Goal: Task Accomplishment & Management: Use online tool/utility

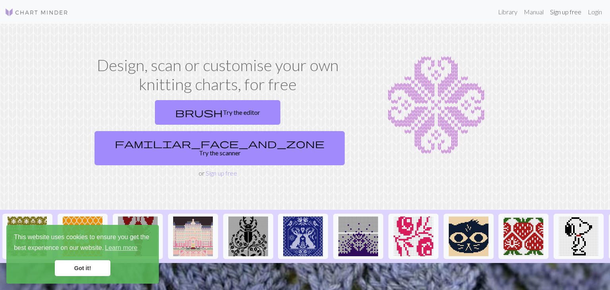
click at [566, 13] on link "Sign up free" at bounding box center [566, 12] width 38 height 16
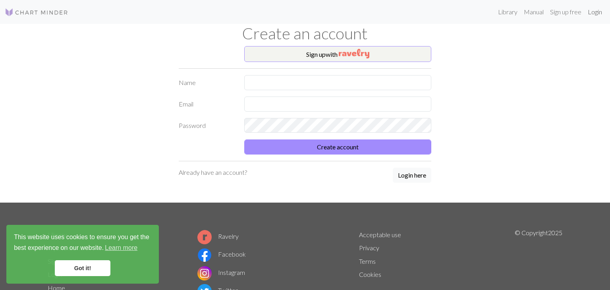
click at [596, 14] on link "Login" at bounding box center [595, 12] width 21 height 16
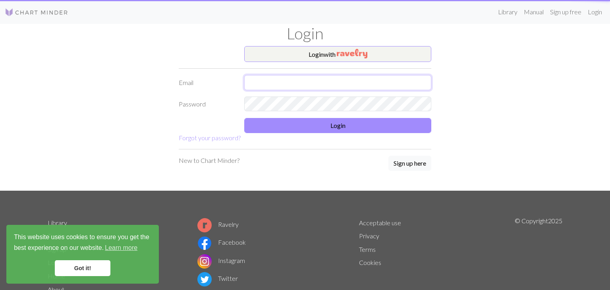
type input "[EMAIL_ADDRESS][DOMAIN_NAME]"
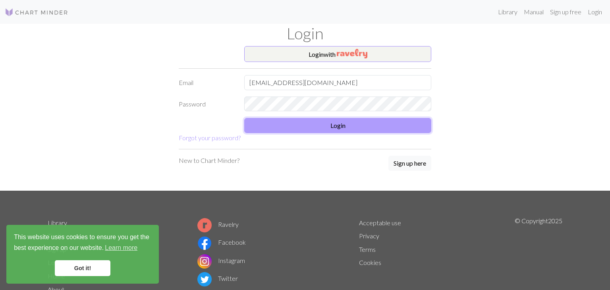
click at [338, 131] on button "Login" at bounding box center [337, 125] width 187 height 15
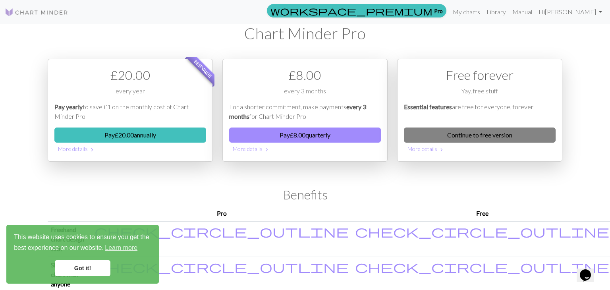
click at [495, 138] on link "Continue to free version" at bounding box center [480, 135] width 152 height 15
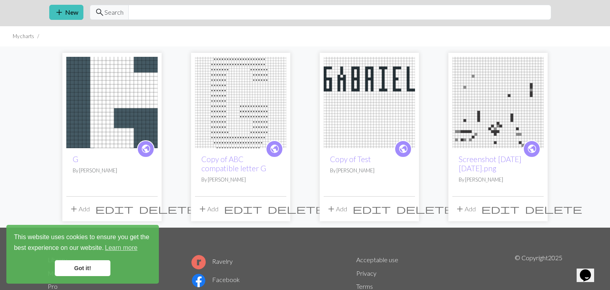
scroll to position [27, 0]
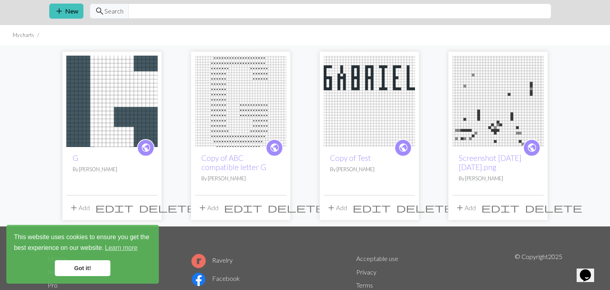
click at [101, 127] on img at bounding box center [111, 101] width 91 height 91
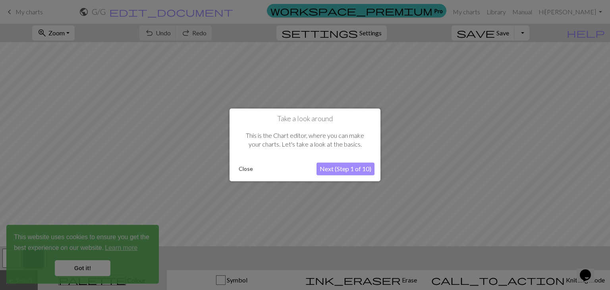
click at [248, 169] on button "Close" at bounding box center [246, 169] width 21 height 12
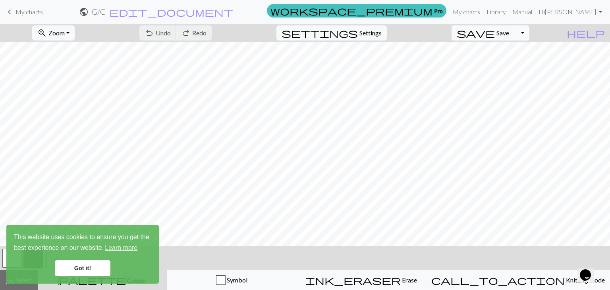
click at [530, 34] on button "Toggle Dropdown" at bounding box center [522, 32] width 15 height 15
click at [523, 52] on button "file_copy Save a copy" at bounding box center [463, 50] width 131 height 13
click at [102, 272] on link "Got it!" at bounding box center [83, 268] width 56 height 16
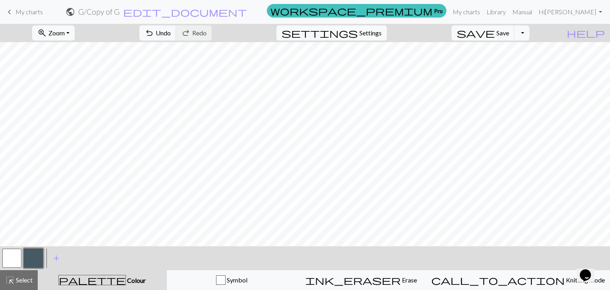
click at [17, 260] on button "button" at bounding box center [11, 258] width 19 height 19
click at [37, 17] on link "keyboard_arrow_left My charts" at bounding box center [24, 12] width 38 height 14
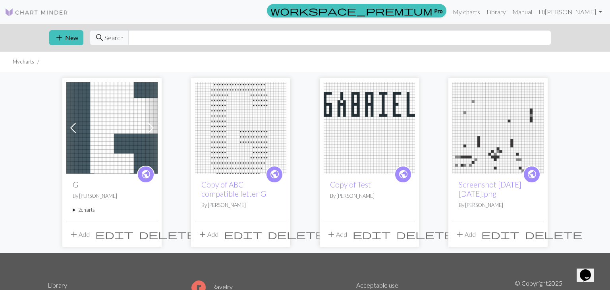
click at [101, 147] on img at bounding box center [111, 127] width 91 height 91
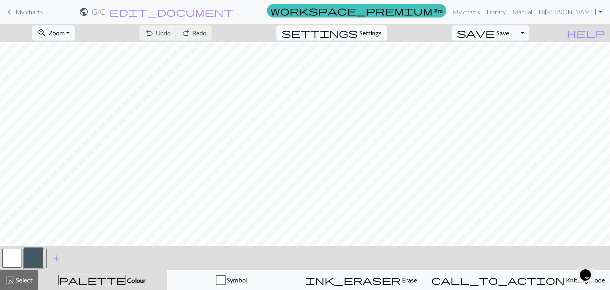
click at [380, 33] on span "Settings" at bounding box center [371, 33] width 22 height 10
select select "aran"
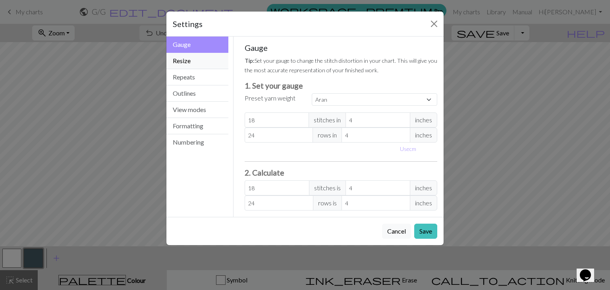
click at [205, 62] on button "Resize" at bounding box center [197, 61] width 62 height 16
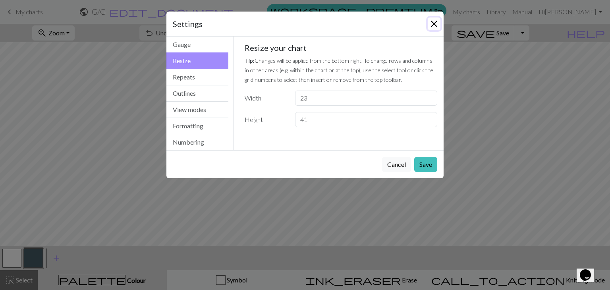
click at [433, 24] on button "Close" at bounding box center [434, 23] width 13 height 13
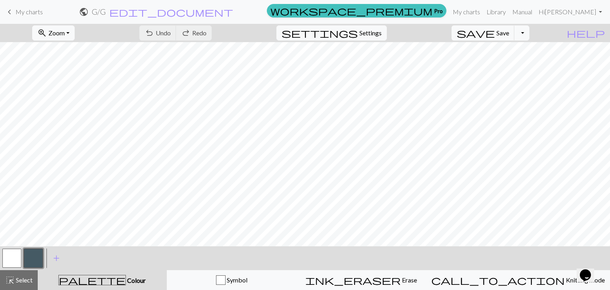
click at [19, 16] on link "keyboard_arrow_left My charts" at bounding box center [24, 12] width 38 height 14
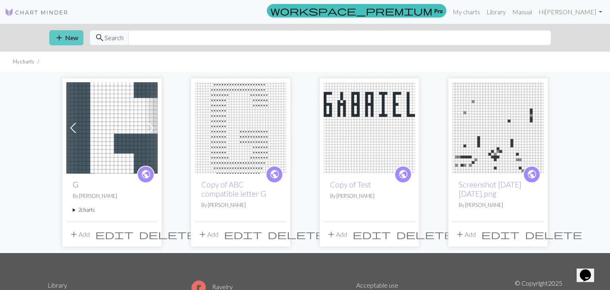
click at [64, 37] on button "add New" at bounding box center [66, 37] width 34 height 15
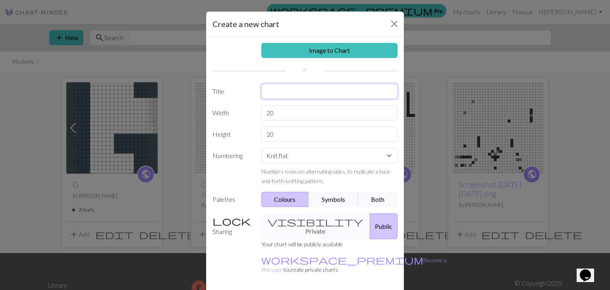
click at [306, 92] on input "text" at bounding box center [329, 91] width 137 height 15
type input "M"
drag, startPoint x: 298, startPoint y: 116, endPoint x: 232, endPoint y: 114, distance: 66.0
click at [232, 114] on div "Width 20" at bounding box center [305, 112] width 195 height 15
type input "23"
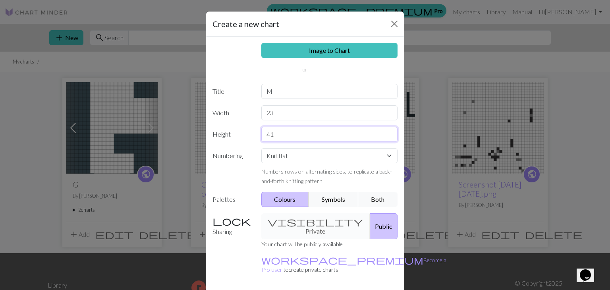
type input "41"
click at [337, 156] on select "Knit flat Knit in the round Lace knitting Cross stitch" at bounding box center [329, 155] width 137 height 15
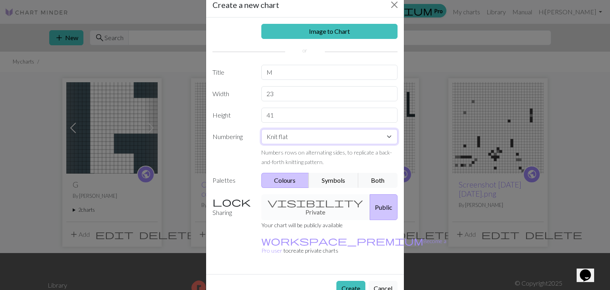
scroll to position [23, 0]
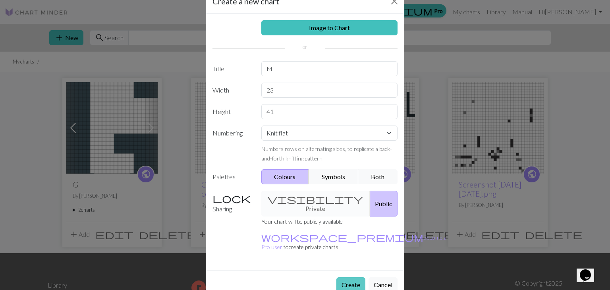
click at [356, 277] on button "Create" at bounding box center [351, 284] width 29 height 15
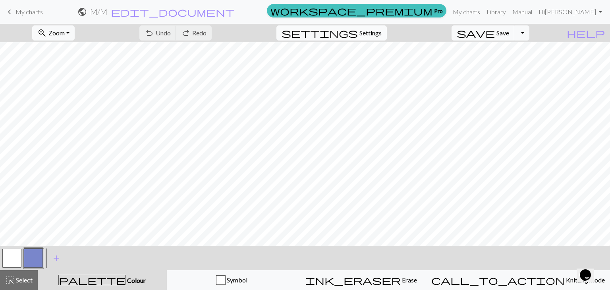
click at [374, 39] on button "settings Settings" at bounding box center [332, 32] width 110 height 15
select select "aran"
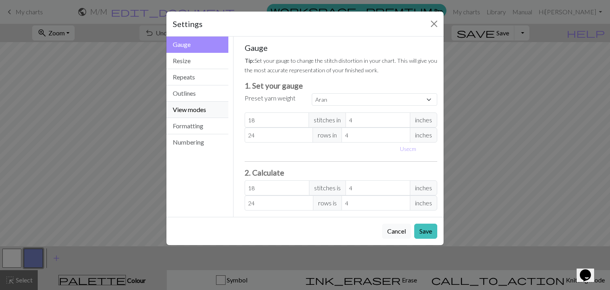
click at [193, 102] on button "View modes" at bounding box center [197, 110] width 62 height 16
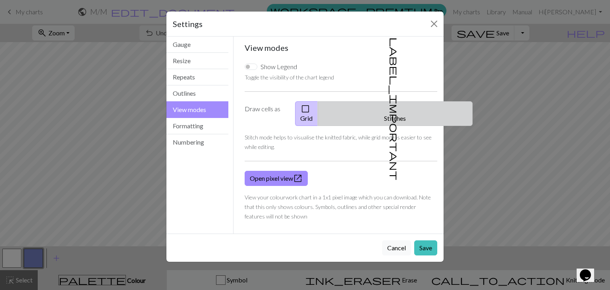
click at [410, 110] on button "label_important Stitches" at bounding box center [395, 113] width 155 height 25
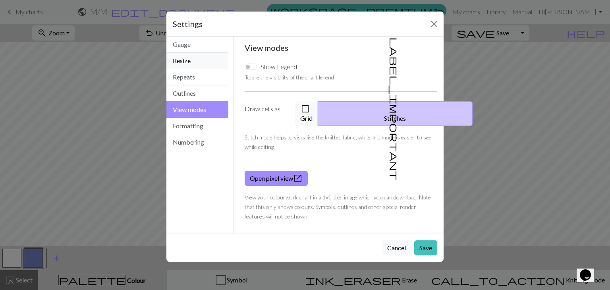
click at [196, 63] on button "Resize" at bounding box center [197, 61] width 62 height 16
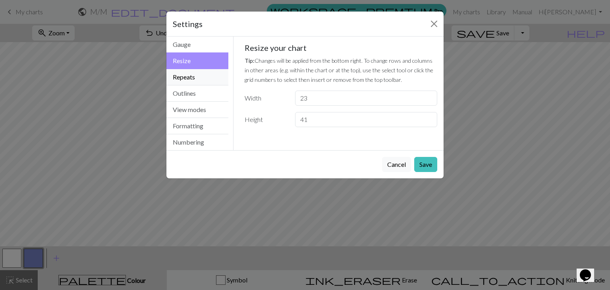
click at [190, 77] on button "Repeats" at bounding box center [197, 77] width 62 height 16
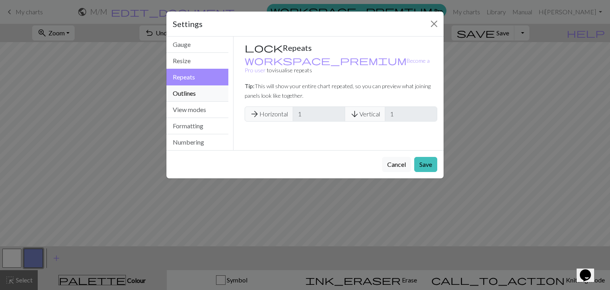
click at [194, 94] on button "Outlines" at bounding box center [197, 93] width 62 height 16
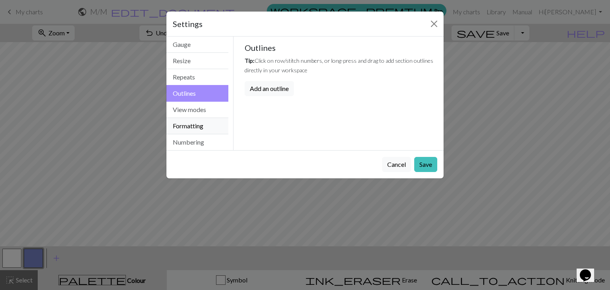
click at [194, 125] on button "Formatting" at bounding box center [197, 126] width 62 height 16
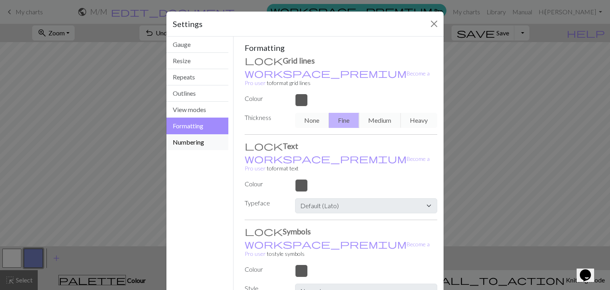
click at [200, 142] on button "Numbering" at bounding box center [197, 142] width 62 height 16
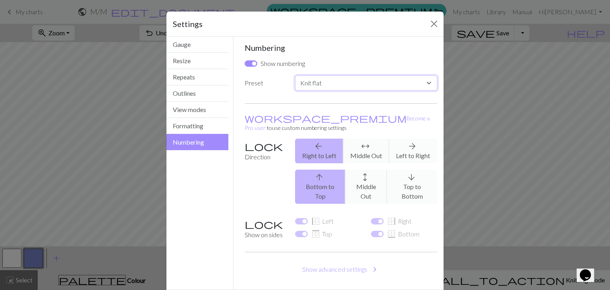
click at [373, 76] on select "Custom Knit flat Knit in the round Lace knitting Cross stitch" at bounding box center [366, 82] width 142 height 15
select select "crossstitch"
click at [295, 75] on select "Custom Knit flat Knit in the round Lace knitting Cross stitch" at bounding box center [366, 82] width 142 height 15
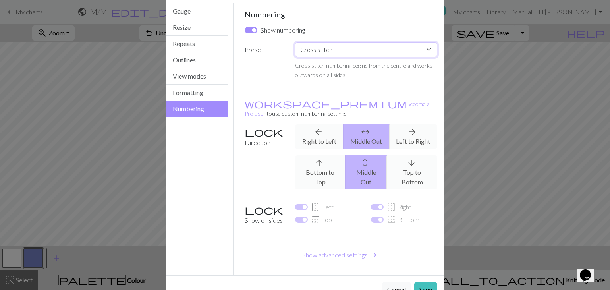
scroll to position [38, 0]
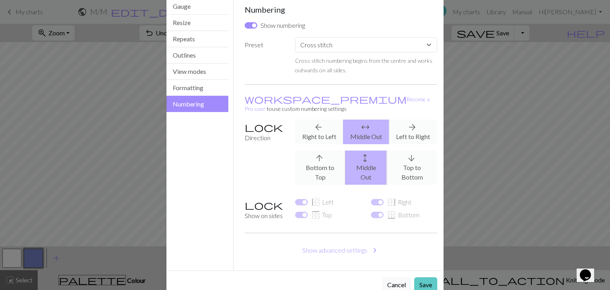
click at [422, 277] on button "Save" at bounding box center [425, 284] width 23 height 15
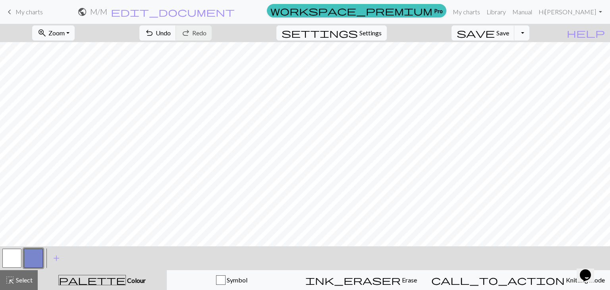
scroll to position [0, 0]
click at [369, 34] on button "settings Settings" at bounding box center [332, 32] width 110 height 15
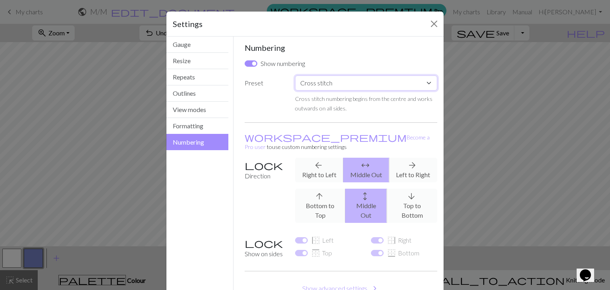
click at [345, 86] on select "Custom Knit flat Knit in the round Lace knitting Cross stitch" at bounding box center [366, 82] width 142 height 15
select select "lace"
click at [295, 75] on select "Custom Knit flat Knit in the round Lace knitting Cross stitch" at bounding box center [366, 82] width 142 height 15
checkbox input "false"
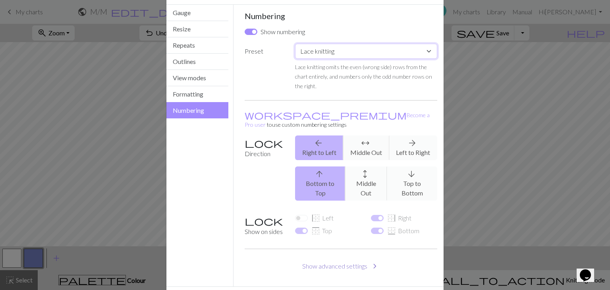
scroll to position [48, 0]
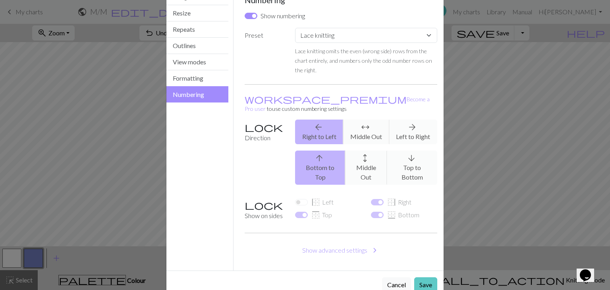
click at [429, 277] on button "Save" at bounding box center [425, 284] width 23 height 15
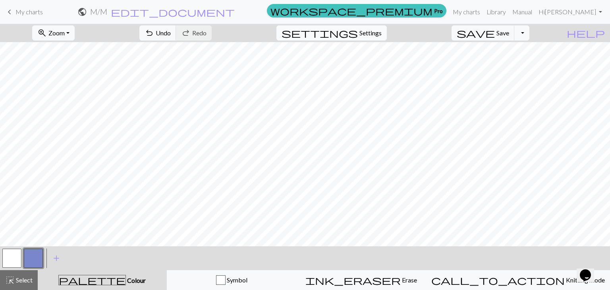
click at [376, 28] on span "Settings" at bounding box center [371, 33] width 22 height 10
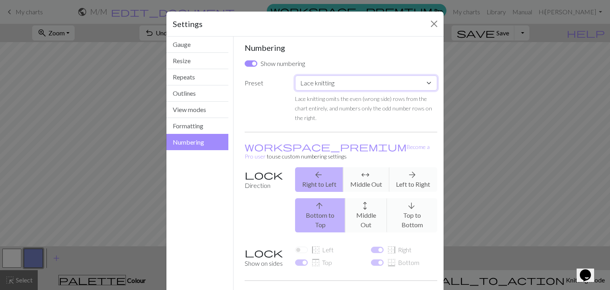
click at [358, 85] on select "Custom Knit flat Knit in the round Lace knitting Cross stitch" at bounding box center [366, 82] width 142 height 15
select select "round"
click at [295, 75] on select "Custom Knit flat Knit in the round Lace knitting Cross stitch" at bounding box center [366, 82] width 142 height 15
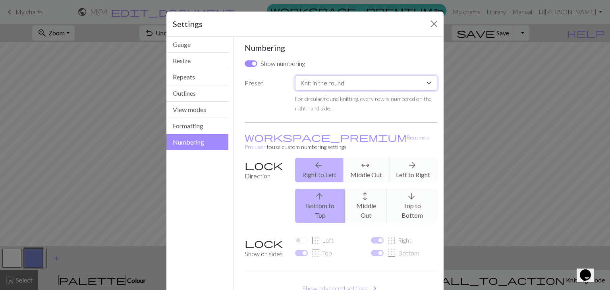
scroll to position [38, 0]
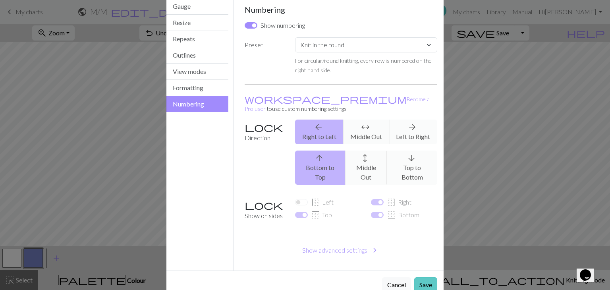
click at [427, 277] on button "Save" at bounding box center [425, 284] width 23 height 15
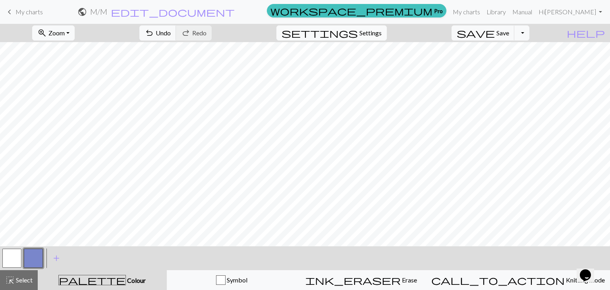
click at [379, 30] on span "Settings" at bounding box center [371, 33] width 22 height 10
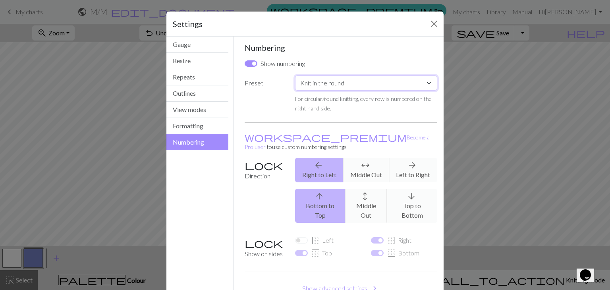
click at [336, 87] on select "Custom Knit flat Knit in the round Lace knitting Cross stitch" at bounding box center [366, 82] width 142 height 15
select select "flat"
click at [295, 75] on select "Custom Knit flat Knit in the round Lace knitting Cross stitch" at bounding box center [366, 82] width 142 height 15
checkbox input "true"
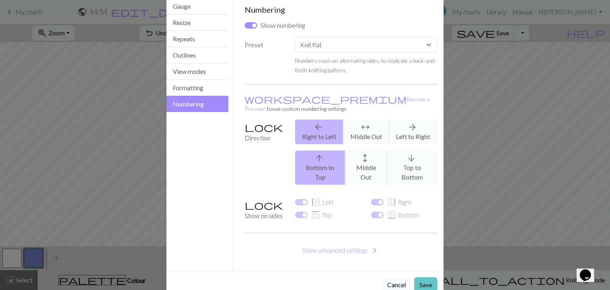
click at [425, 277] on button "Save" at bounding box center [425, 284] width 23 height 15
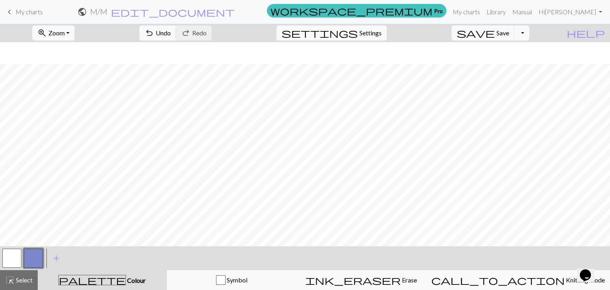
scroll to position [157, 0]
click at [14, 259] on button "button" at bounding box center [11, 258] width 19 height 19
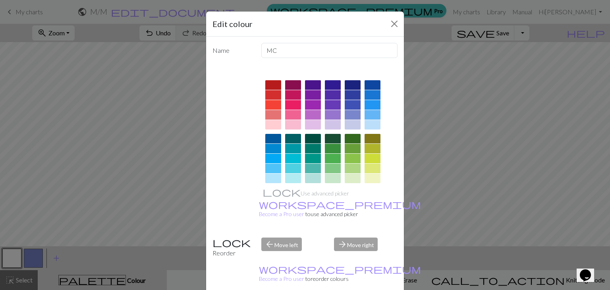
click at [273, 181] on div at bounding box center [273, 179] width 16 height 10
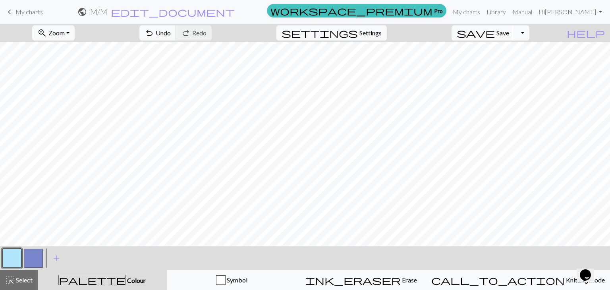
click at [38, 260] on button "button" at bounding box center [33, 258] width 19 height 19
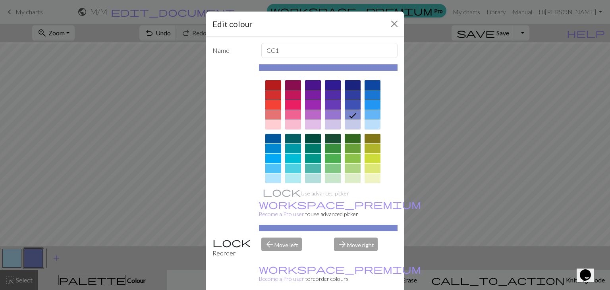
click at [354, 86] on div at bounding box center [353, 85] width 16 height 10
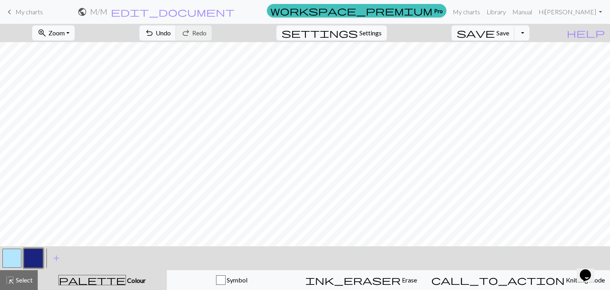
click at [9, 257] on button "button" at bounding box center [11, 258] width 19 height 19
click at [18, 252] on button "button" at bounding box center [11, 258] width 19 height 19
click at [18, 252] on div "Edit colour Name MC Use advanced picker workspace_premium Become a Pro user to …" at bounding box center [305, 145] width 610 height 290
click at [10, 253] on button "button" at bounding box center [11, 258] width 19 height 19
click at [10, 253] on div "Edit colour Name MC Use advanced picker workspace_premium Become a Pro user to …" at bounding box center [305, 145] width 610 height 290
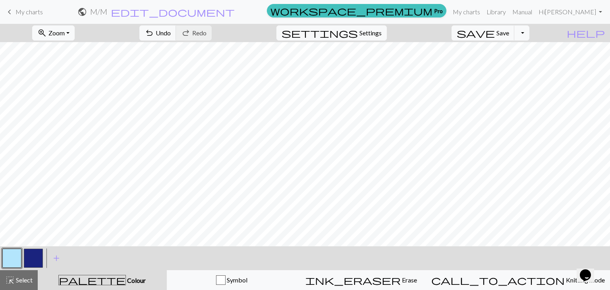
click at [17, 258] on button "button" at bounding box center [11, 258] width 19 height 19
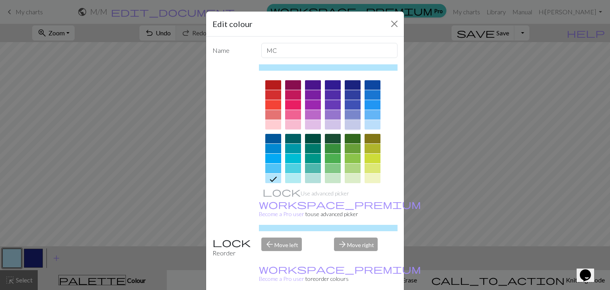
click at [351, 126] on div at bounding box center [353, 125] width 16 height 10
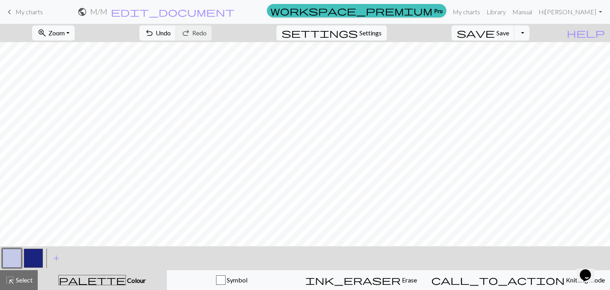
click at [28, 259] on button "button" at bounding box center [33, 258] width 19 height 19
click at [382, 34] on span "Settings" at bounding box center [371, 33] width 22 height 10
select select "aran"
select select "flat"
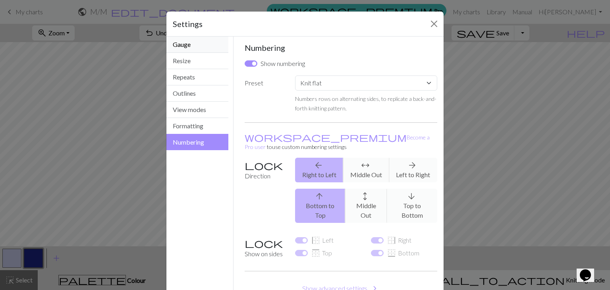
click at [194, 50] on button "Gauge" at bounding box center [197, 45] width 62 height 16
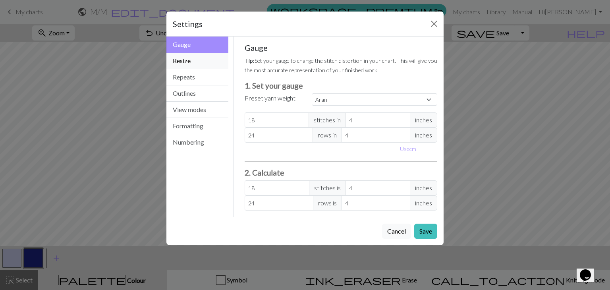
click at [190, 60] on button "Resize" at bounding box center [197, 61] width 62 height 16
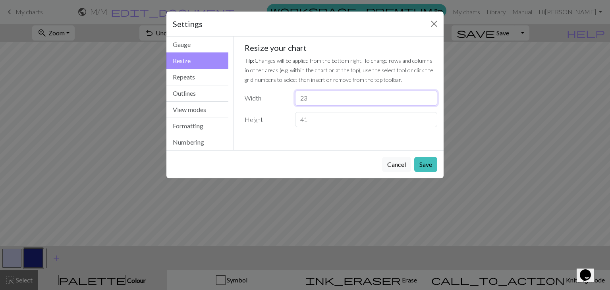
drag, startPoint x: 319, startPoint y: 96, endPoint x: 279, endPoint y: 99, distance: 39.4
click at [279, 99] on div "Width 23" at bounding box center [341, 98] width 203 height 15
type input "31"
drag, startPoint x: 321, startPoint y: 117, endPoint x: 263, endPoint y: 119, distance: 58.4
click at [263, 119] on div "Height 41" at bounding box center [341, 119] width 203 height 15
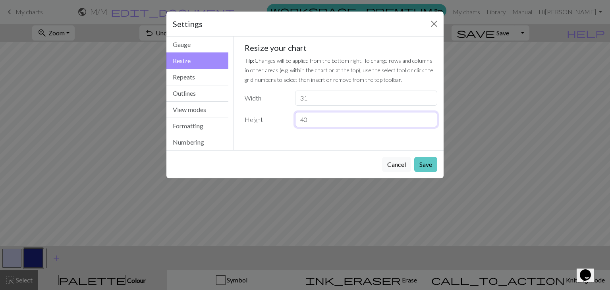
type input "40"
click at [426, 165] on button "Save" at bounding box center [425, 164] width 23 height 15
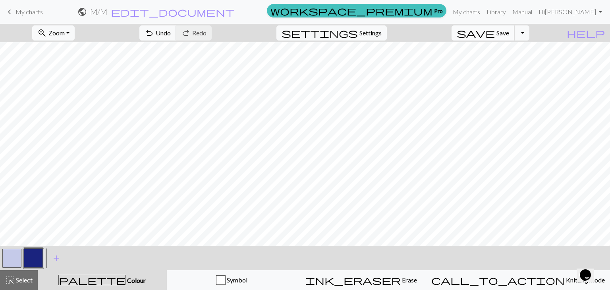
click at [509, 36] on span "Save" at bounding box center [503, 33] width 13 height 8
